Goal: Check status: Check status

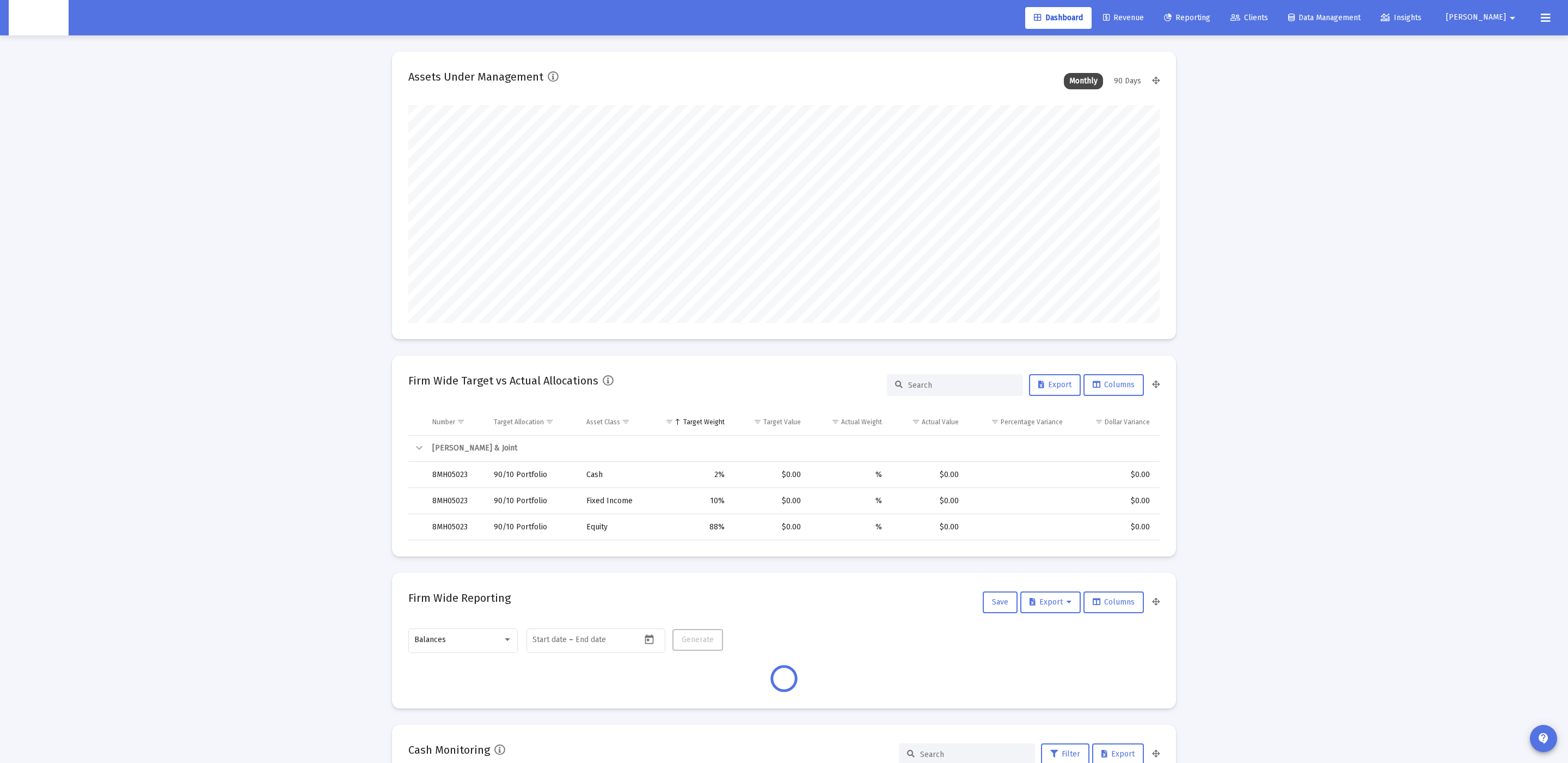
scroll to position [218, 405]
type input "[DATE]"
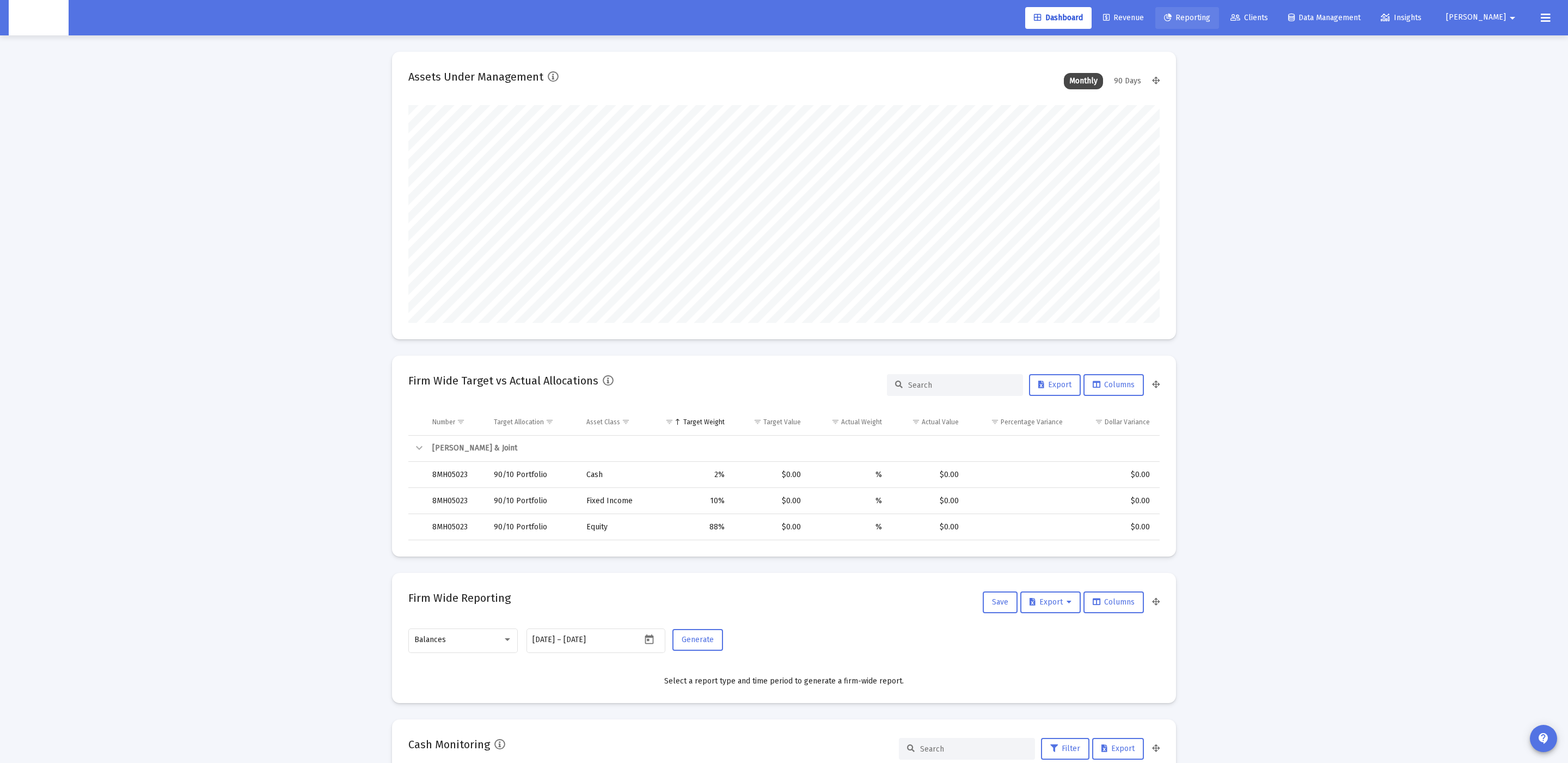
click at [1276, 17] on link "Clients" at bounding box center [1249, 18] width 55 height 21
click at [1268, 19] on span "Clients" at bounding box center [1248, 18] width 38 height 10
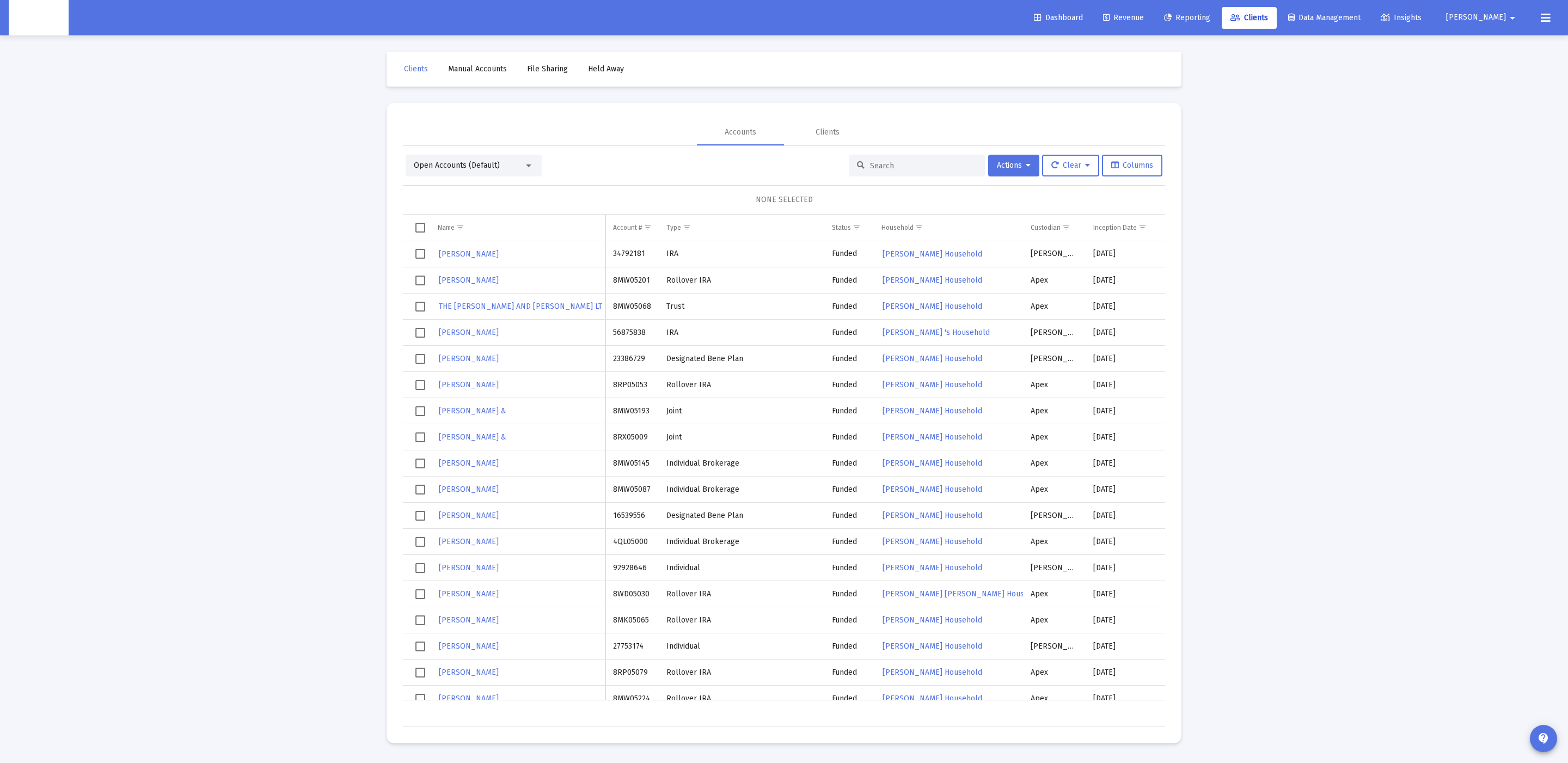
drag, startPoint x: 872, startPoint y: 166, endPoint x: 886, endPoint y: 164, distance: 14.1
click at [886, 164] on input at bounding box center [923, 166] width 107 height 10
paste input "628519898"
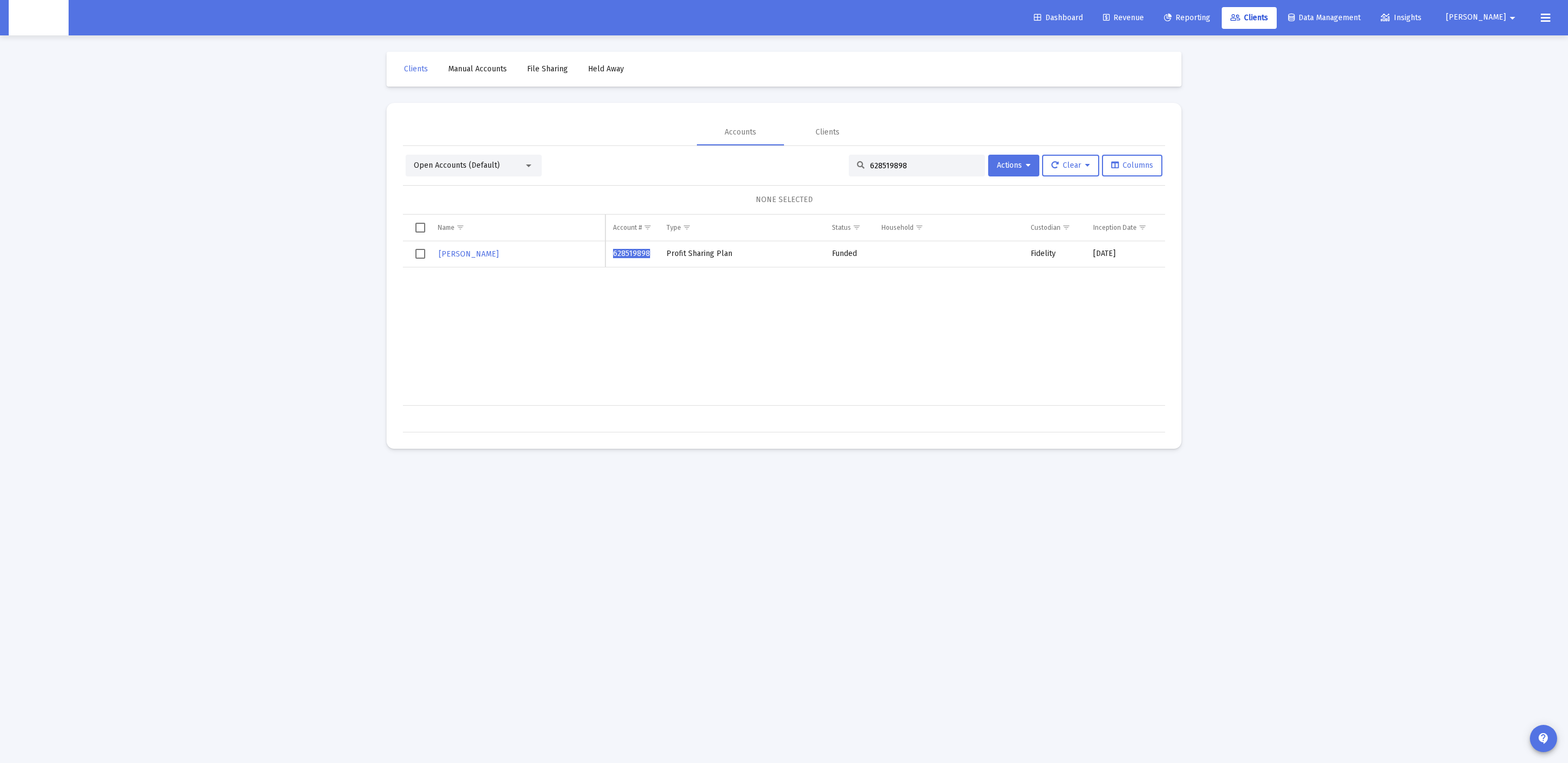
type input "628519898"
